Goal: Use online tool/utility: Use online tool/utility

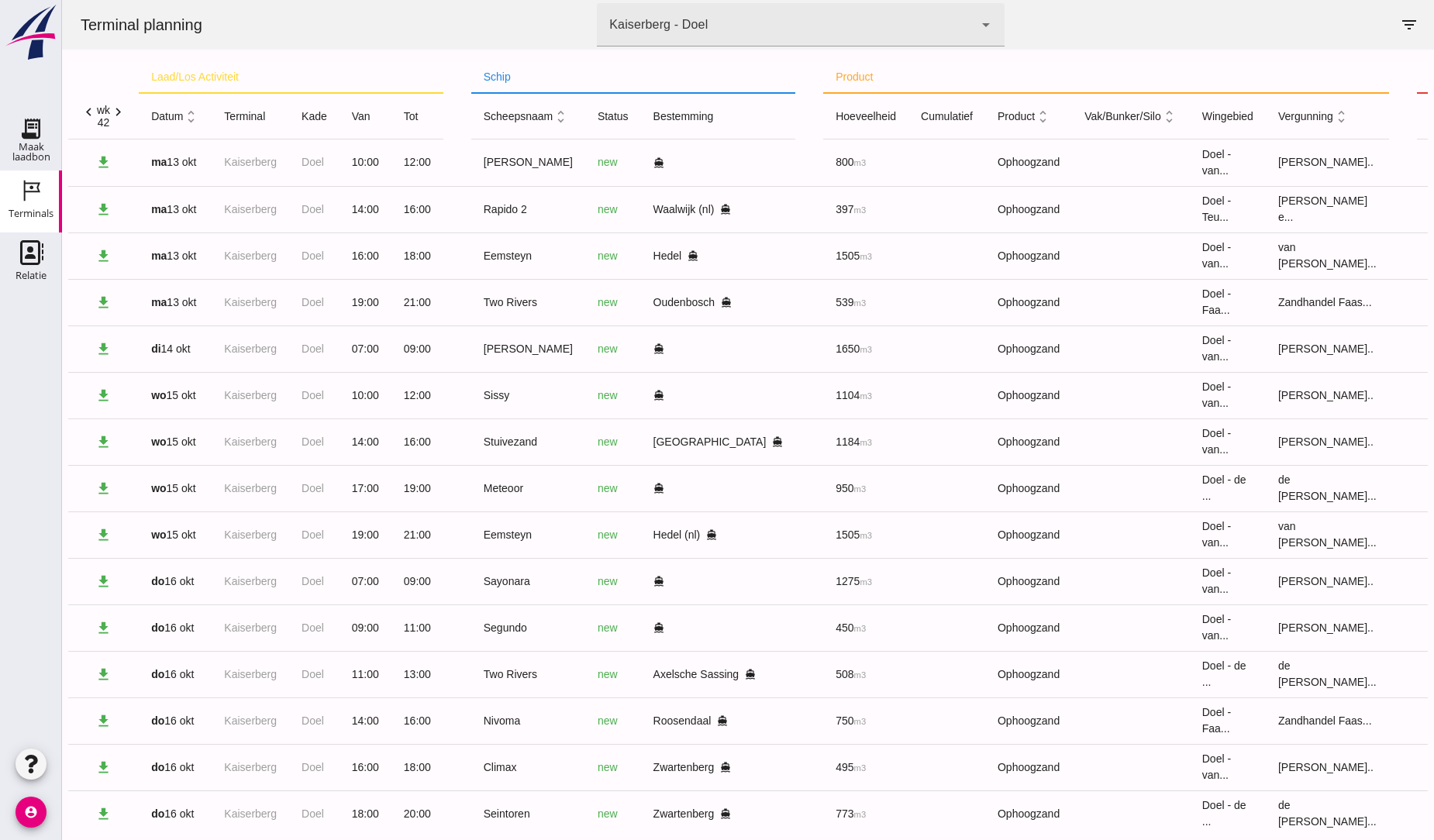
scroll to position [27, 0]
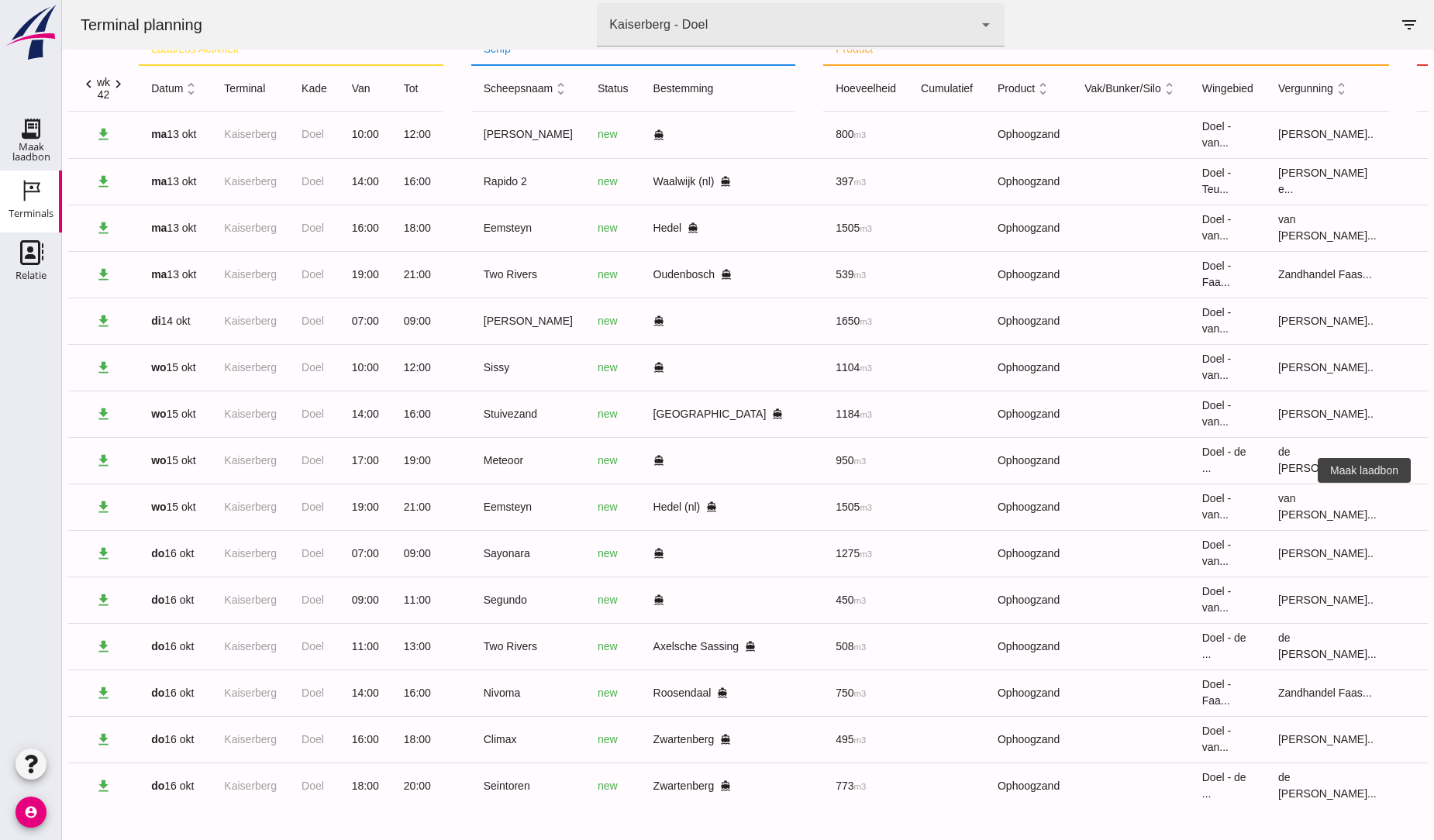
click at [1433, 501] on icon "receipt_long" at bounding box center [1444, 506] width 14 height 14
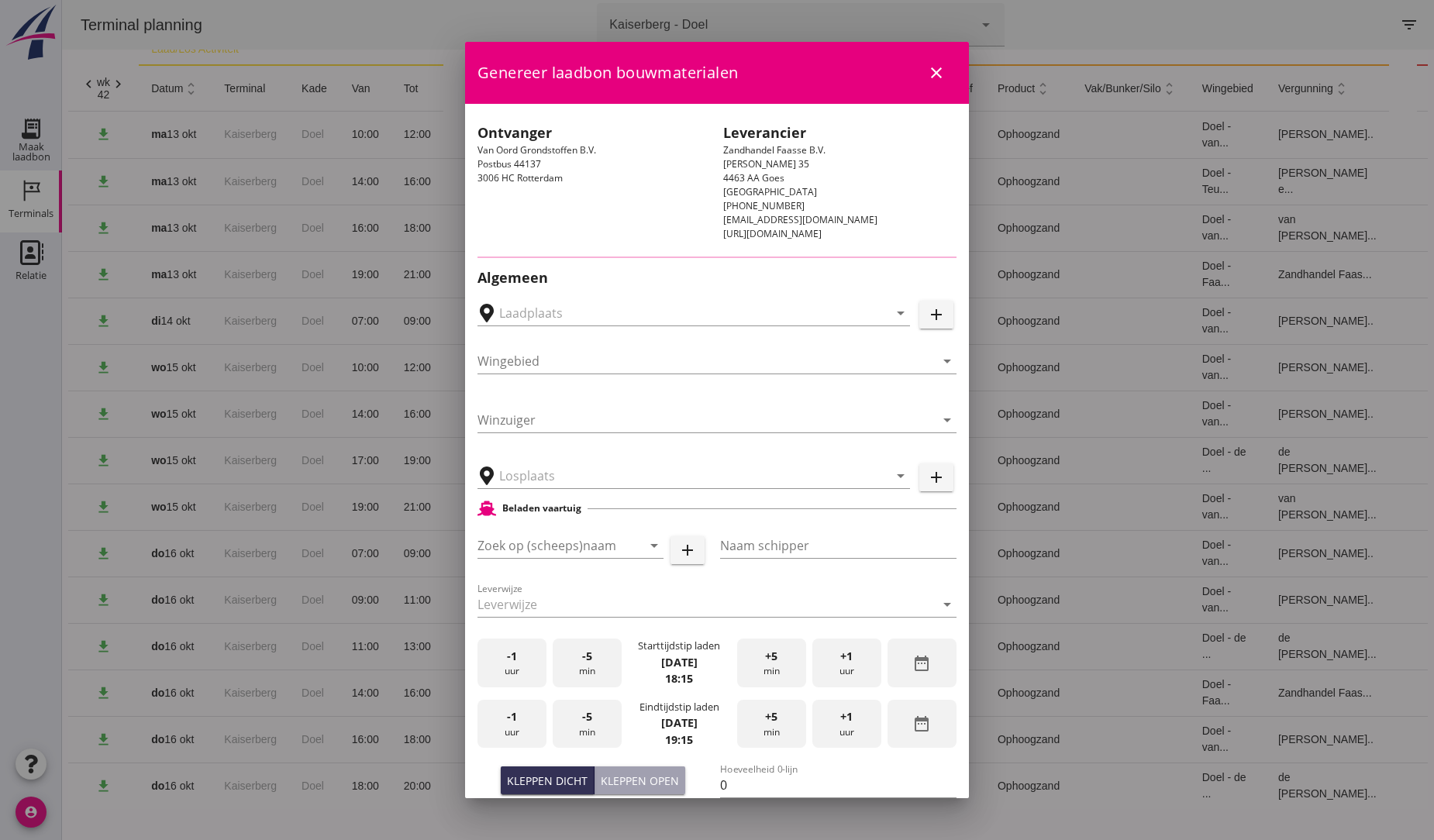
type input "Hedel, [GEOGRAPHIC_DATA], [GEOGRAPHIC_DATA]"
type input "Eemsteyn"
type input "[PERSON_NAME]"
type input "1643"
type input "Ophoogzand (6120)"
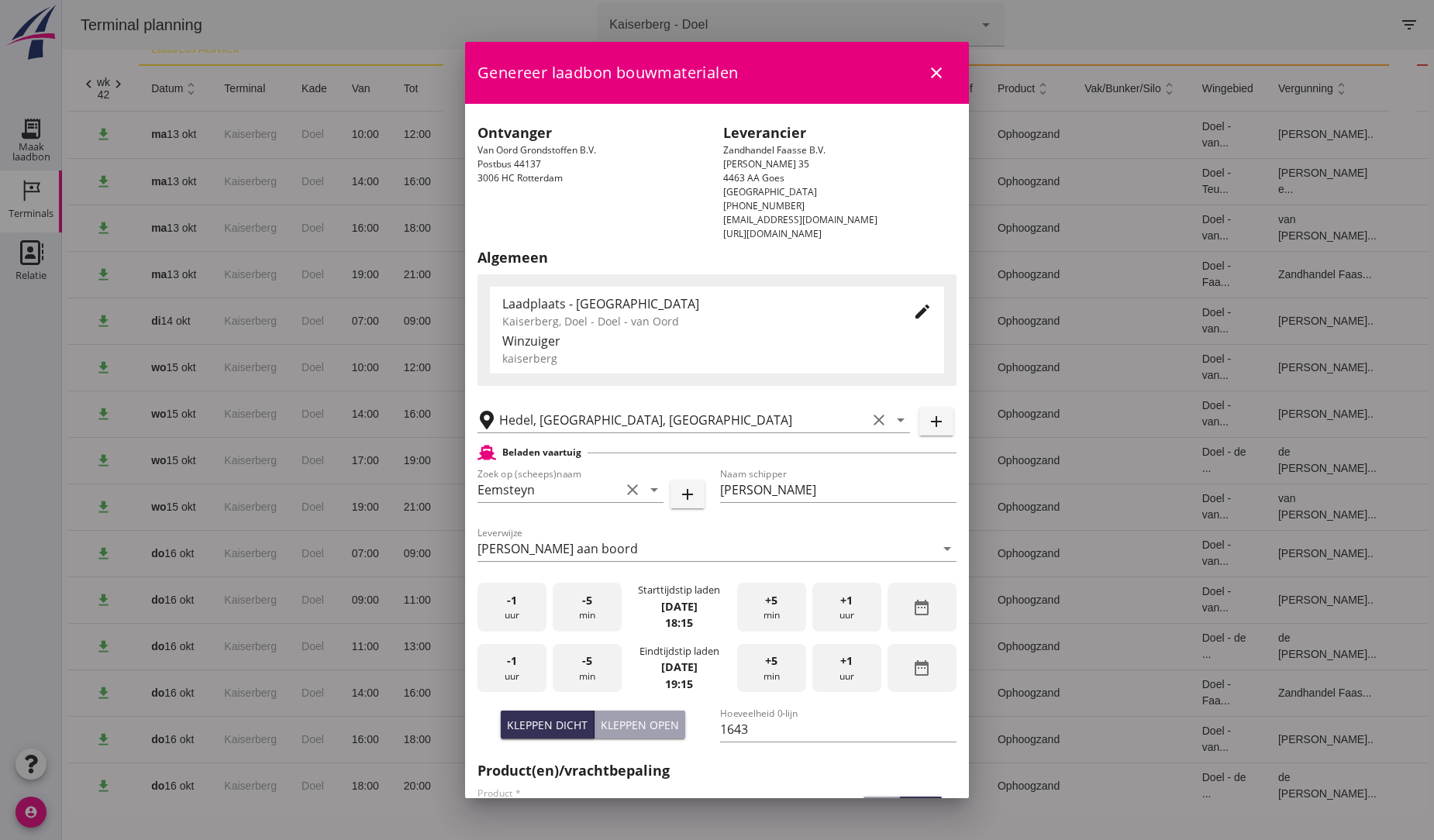
click at [828, 603] on div "+1 uur" at bounding box center [846, 607] width 69 height 48
click at [828, 601] on div "+1 uur" at bounding box center [846, 607] width 69 height 48
click at [507, 595] on span "-1" at bounding box center [511, 600] width 10 height 17
click at [840, 664] on span "+1" at bounding box center [846, 661] width 12 height 17
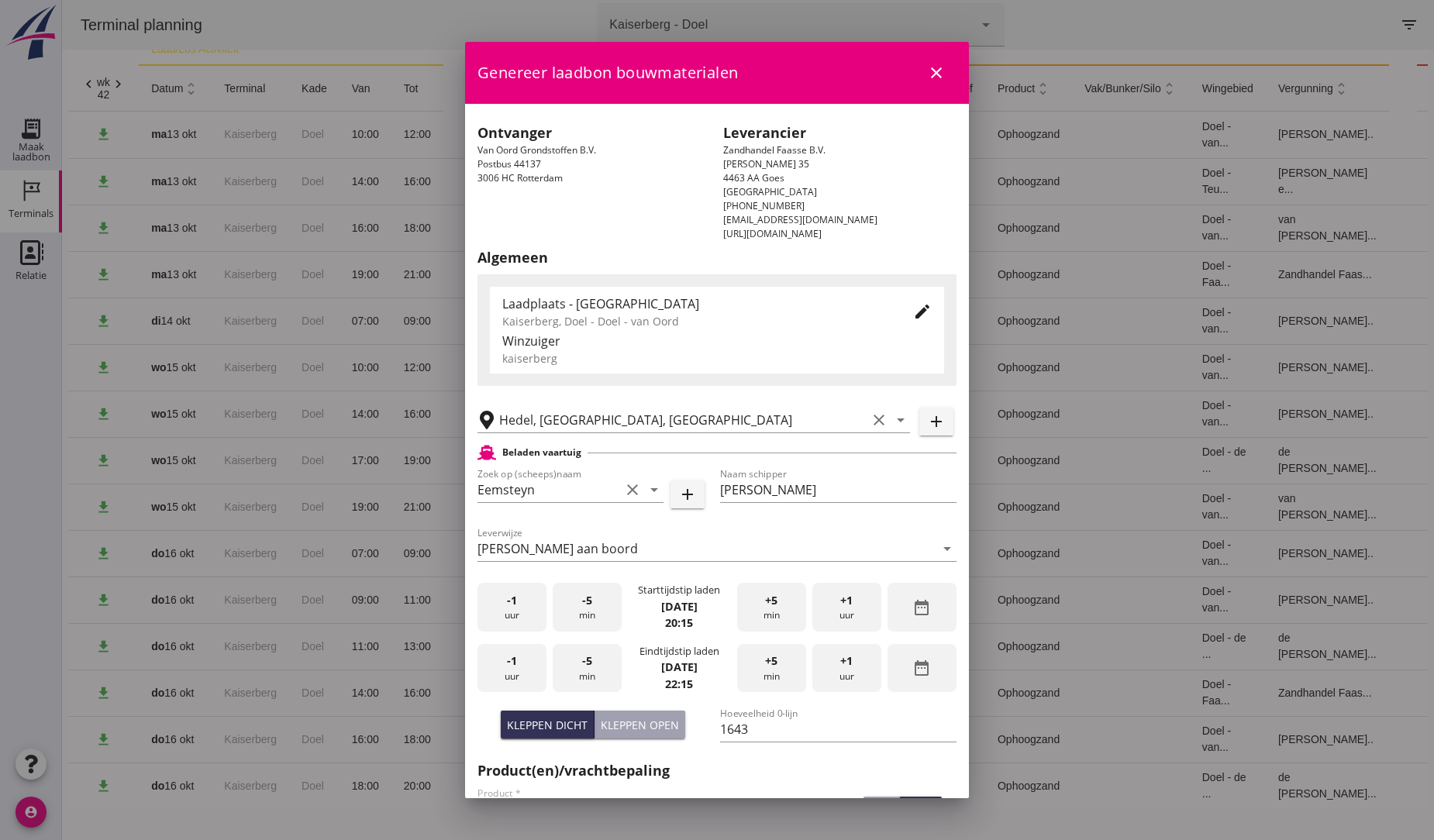
click at [840, 664] on span "+1" at bounding box center [846, 661] width 12 height 17
click at [746, 725] on input "1643" at bounding box center [837, 729] width 236 height 25
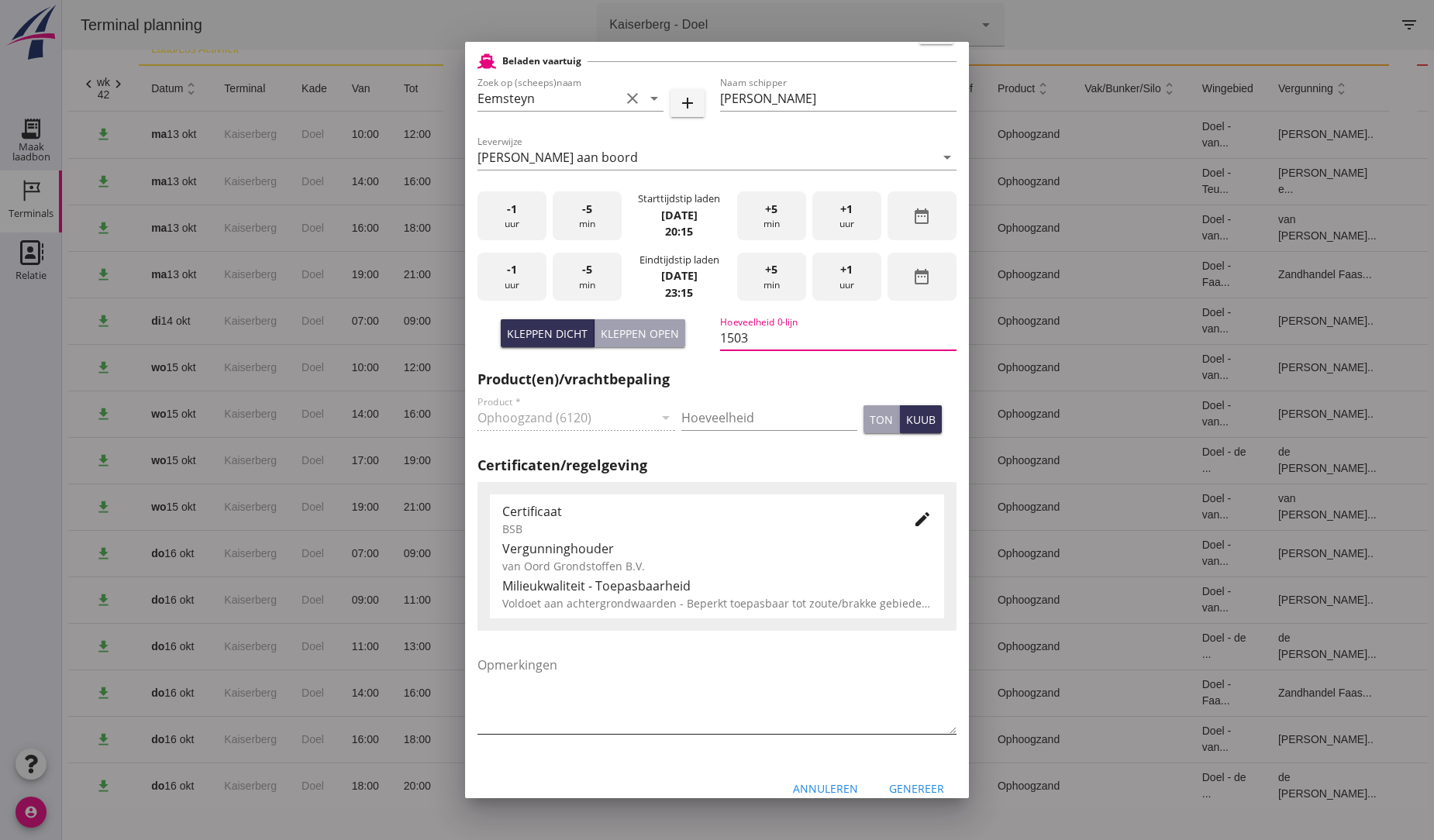
scroll to position [411, 0]
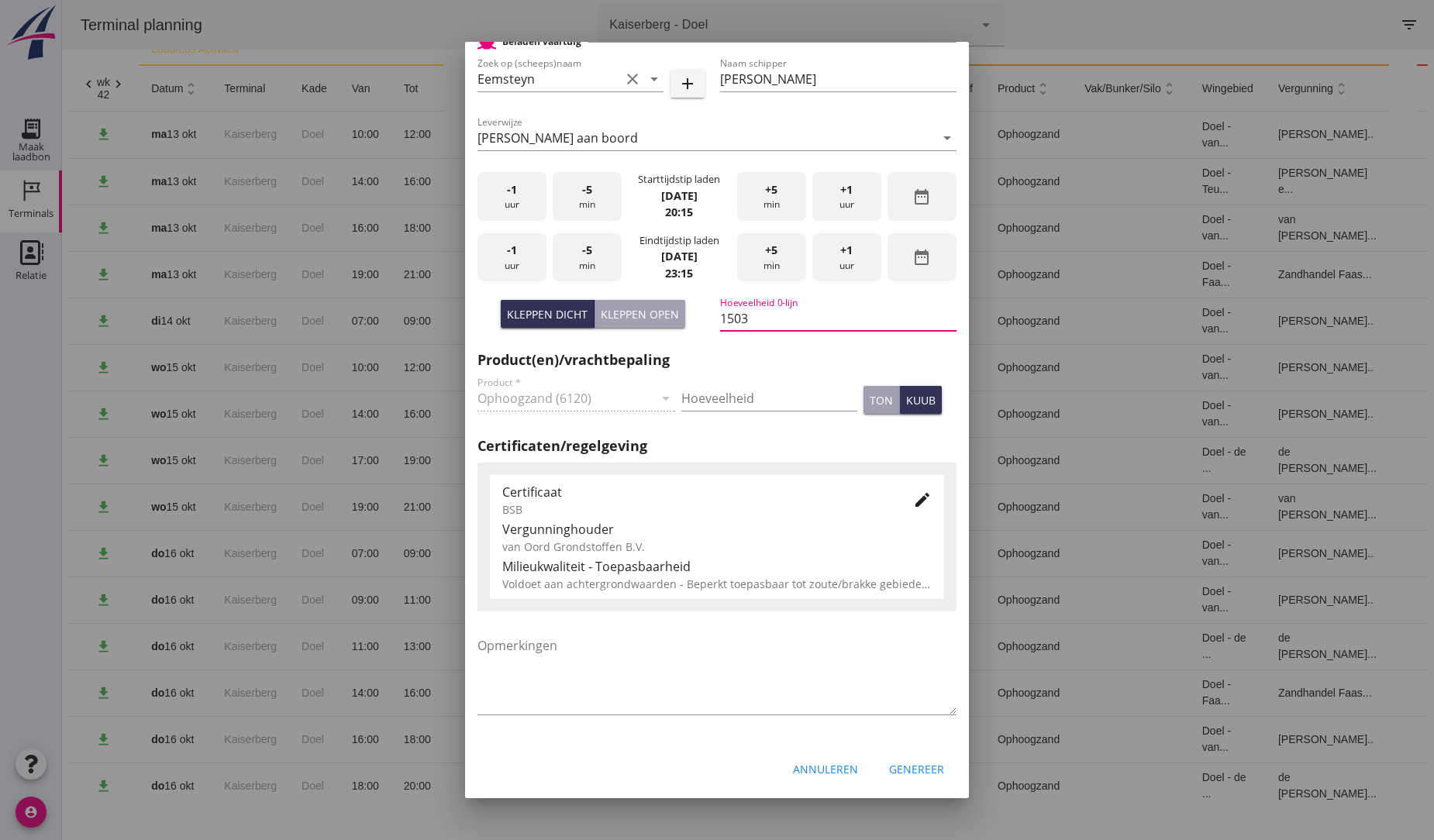
type input "1503"
click at [765, 446] on h2 "Certificaten/regelgeving" at bounding box center [716, 446] width 479 height 21
click at [905, 765] on div "Genereer" at bounding box center [916, 769] width 55 height 16
